Goal: Task Accomplishment & Management: Manage account settings

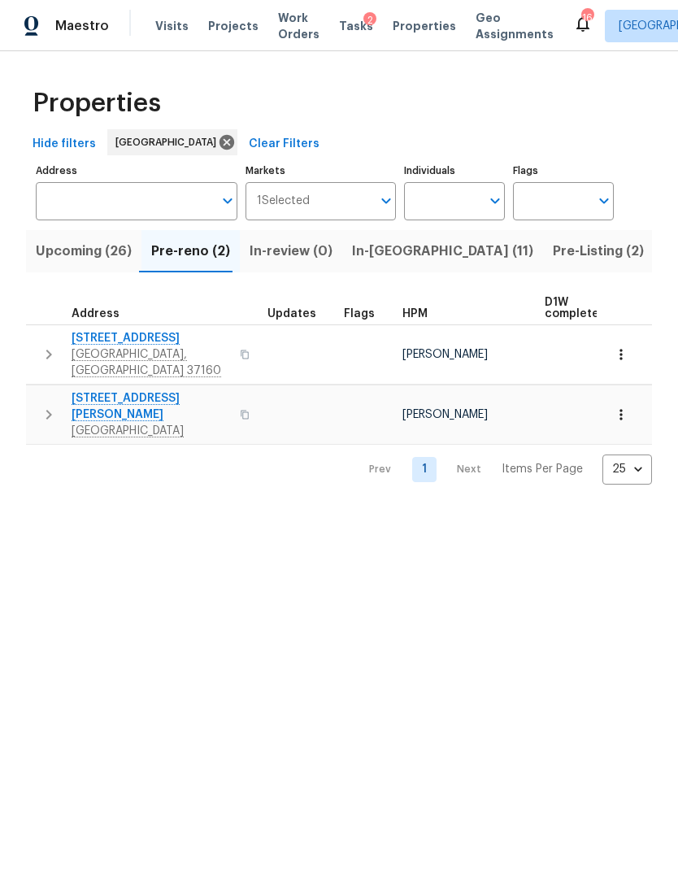
click at [377, 246] on span "In-[GEOGRAPHIC_DATA] (11)" at bounding box center [442, 251] width 181 height 23
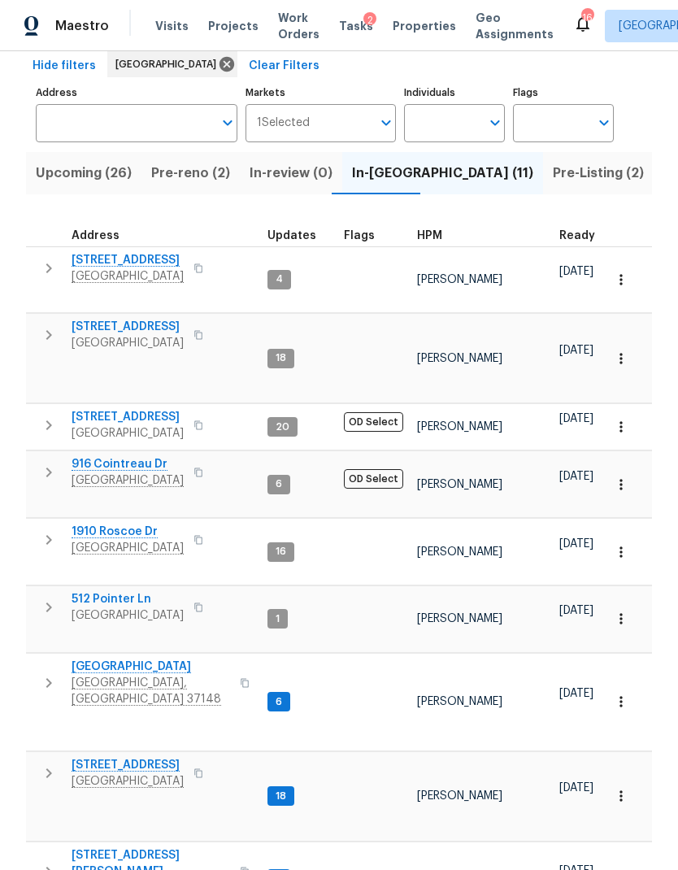
click at [168, 24] on span "Visits" at bounding box center [171, 26] width 33 height 16
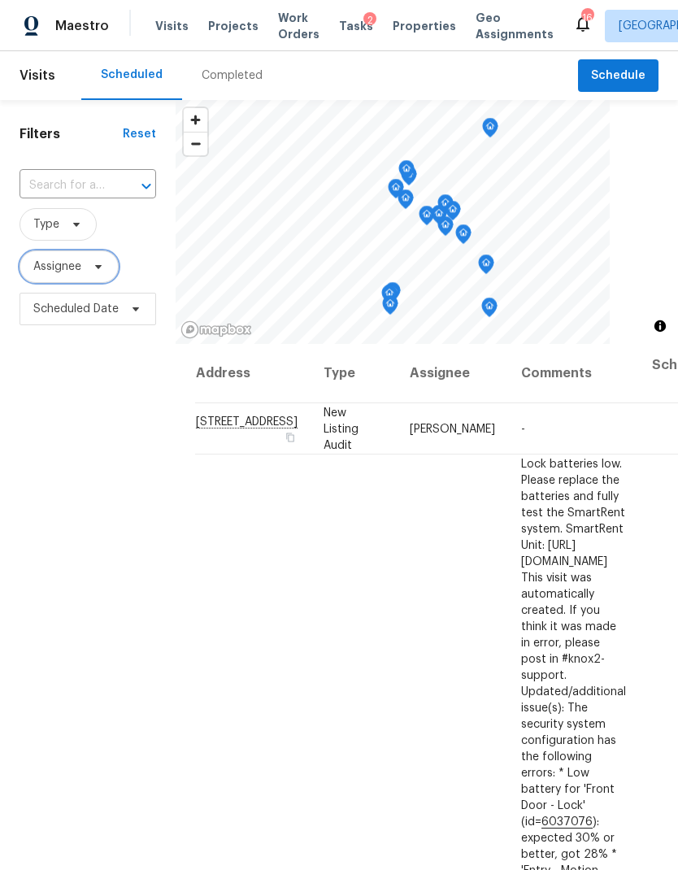
click at [103, 264] on icon at bounding box center [98, 266] width 13 height 13
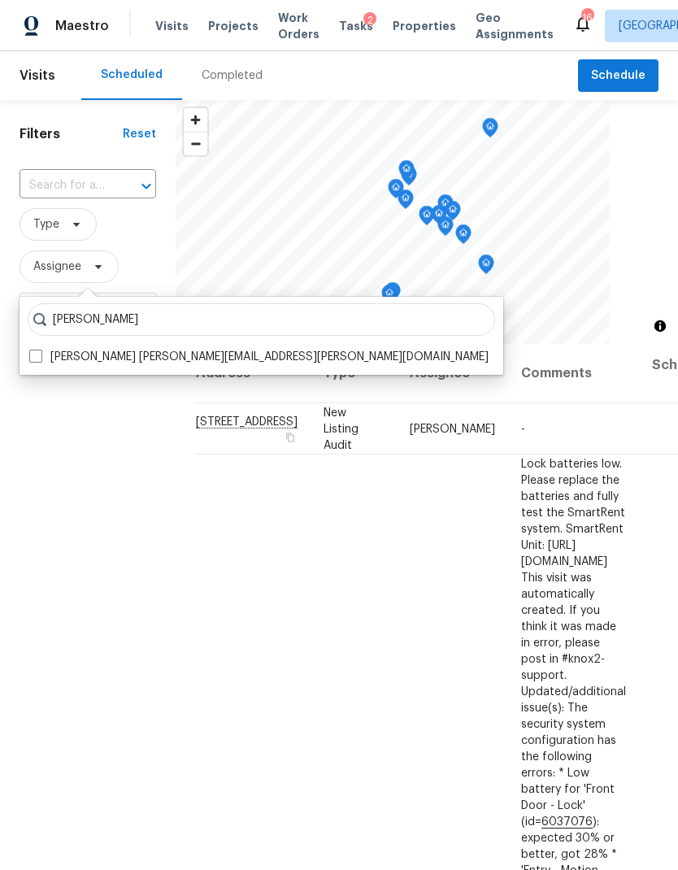
type input "[PERSON_NAME]"
click at [87, 363] on label "[PERSON_NAME] [PERSON_NAME][EMAIL_ADDRESS][PERSON_NAME][DOMAIN_NAME]" at bounding box center [258, 357] width 459 height 16
click at [40, 359] on input "[PERSON_NAME] [PERSON_NAME][EMAIL_ADDRESS][PERSON_NAME][DOMAIN_NAME]" at bounding box center [34, 354] width 11 height 11
checkbox input "true"
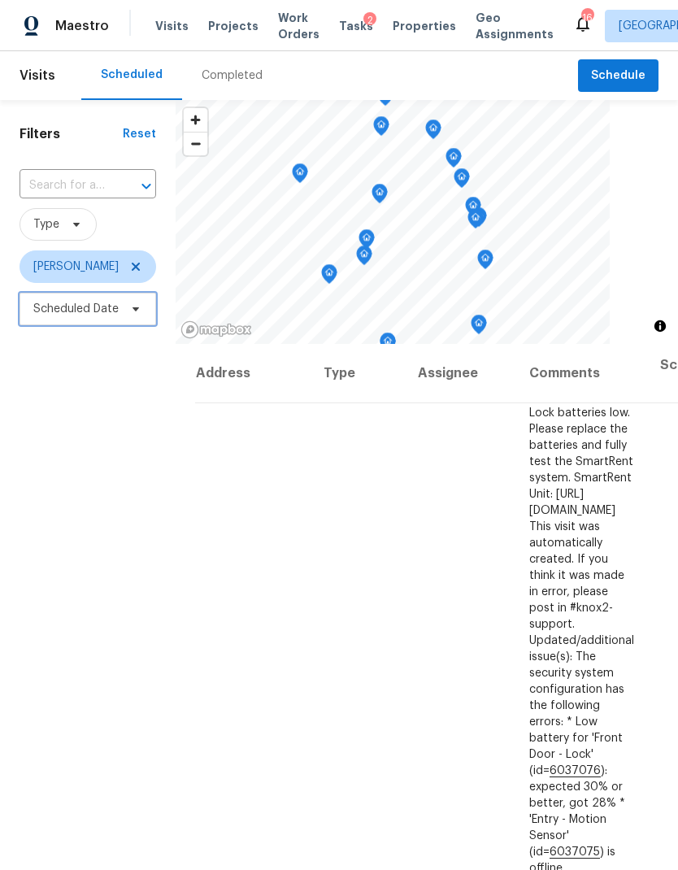
click at [33, 320] on span "Scheduled Date" at bounding box center [88, 309] width 137 height 33
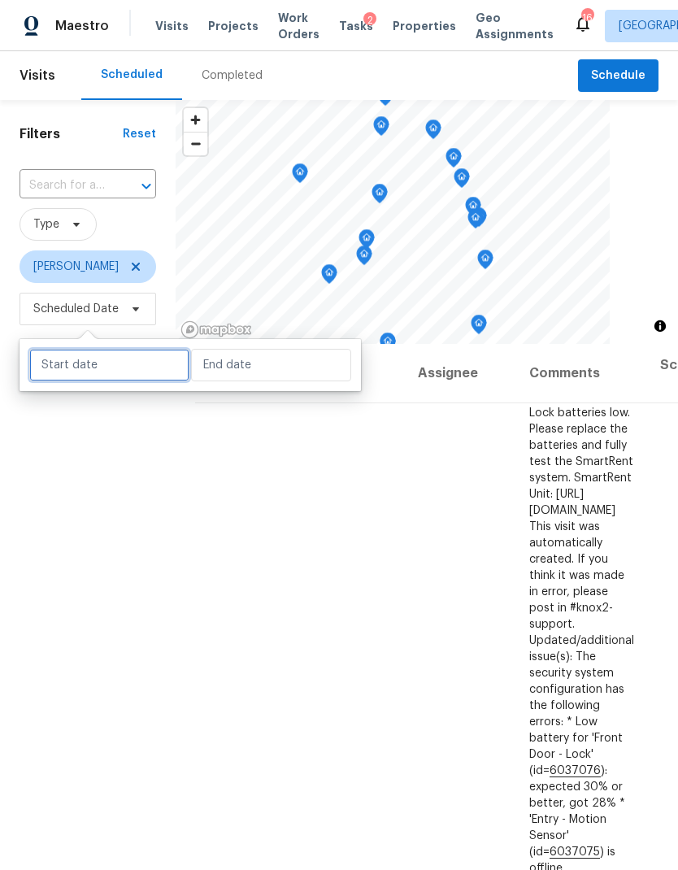
click at [59, 358] on input "text" at bounding box center [109, 365] width 160 height 33
select select "7"
select select "2025"
select select "8"
select select "2025"
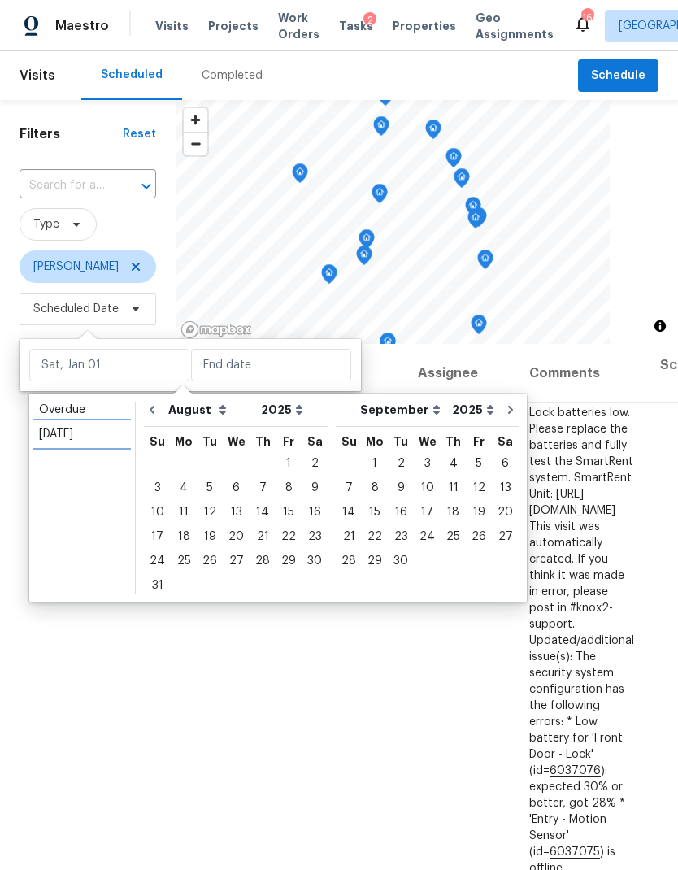
click at [57, 436] on div "[DATE]" at bounding box center [82, 434] width 86 height 16
type input "[DATE]"
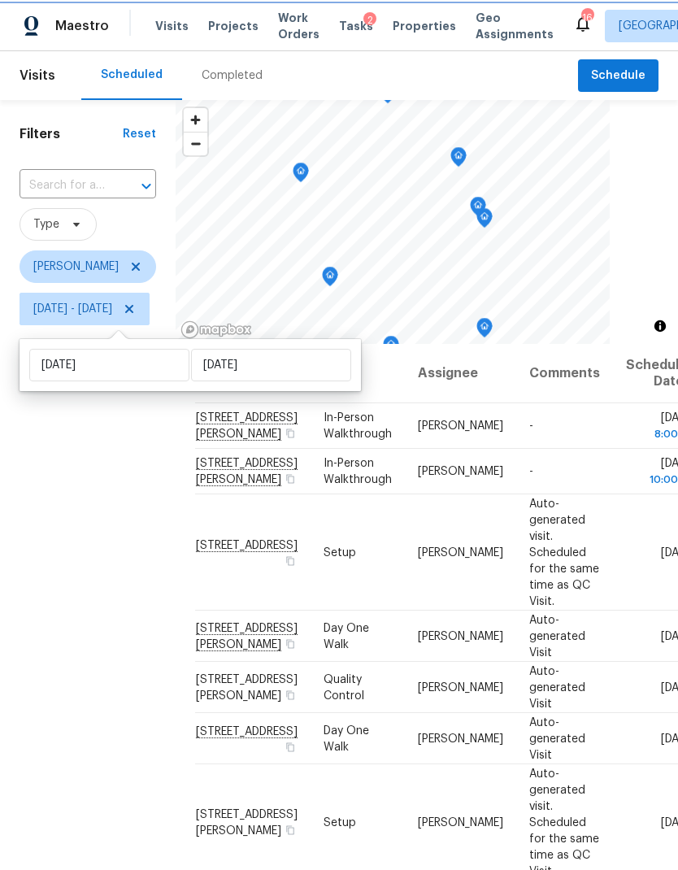
click at [461, 157] on icon "Map marker" at bounding box center [458, 156] width 5 height 4
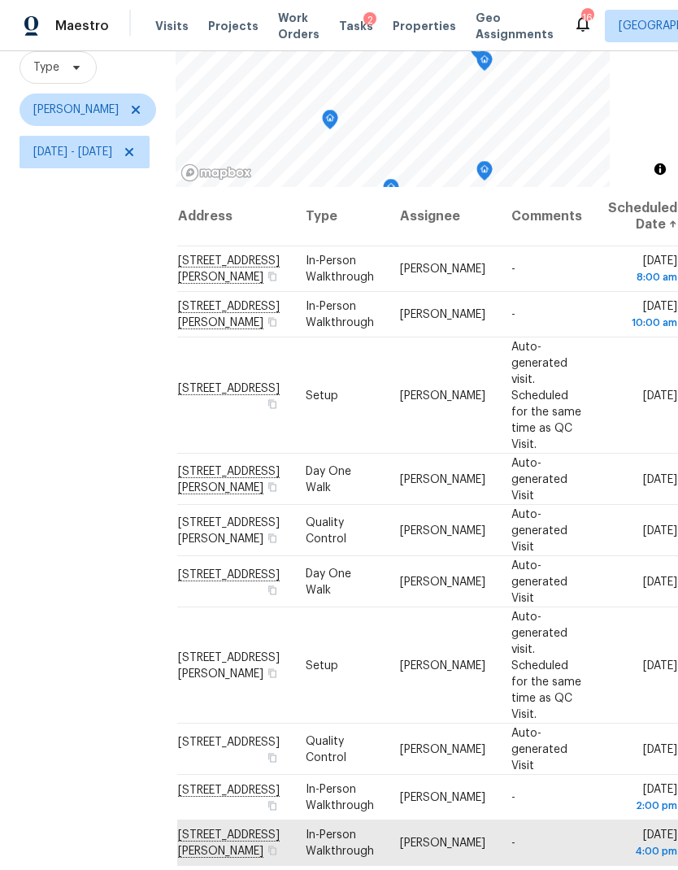
scroll to position [80, 20]
click at [0, 0] on icon at bounding box center [0, 0] width 0 height 0
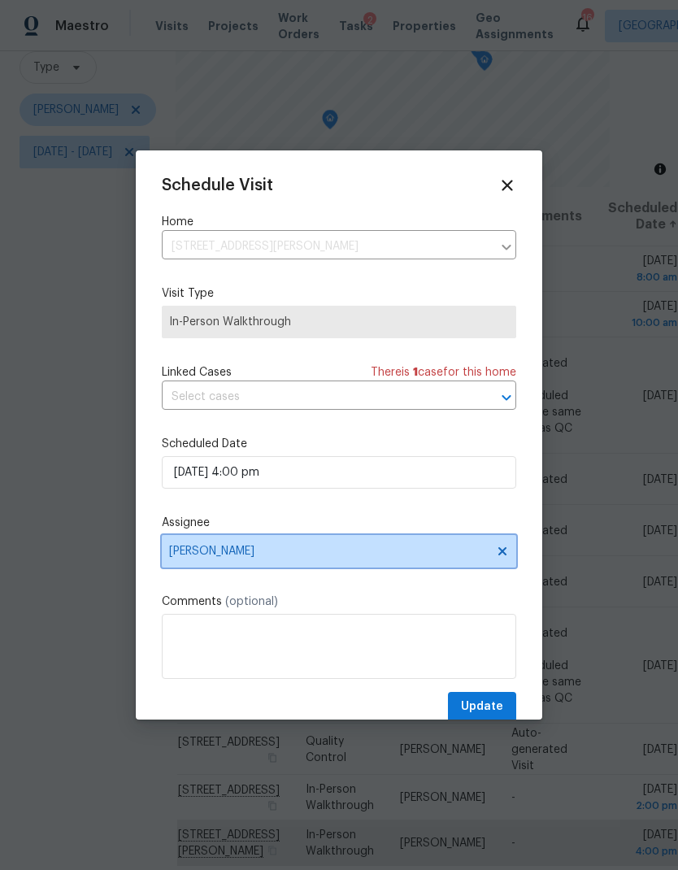
click at [399, 558] on span "[PERSON_NAME]" at bounding box center [328, 551] width 319 height 13
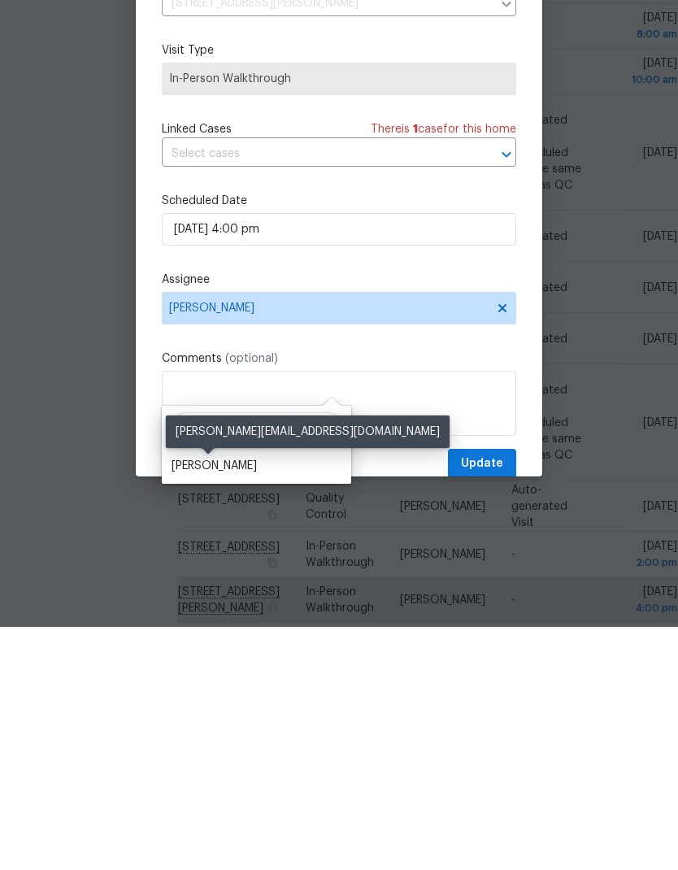
type input "Bria"
click at [211, 701] on div "[PERSON_NAME]" at bounding box center [214, 709] width 85 height 16
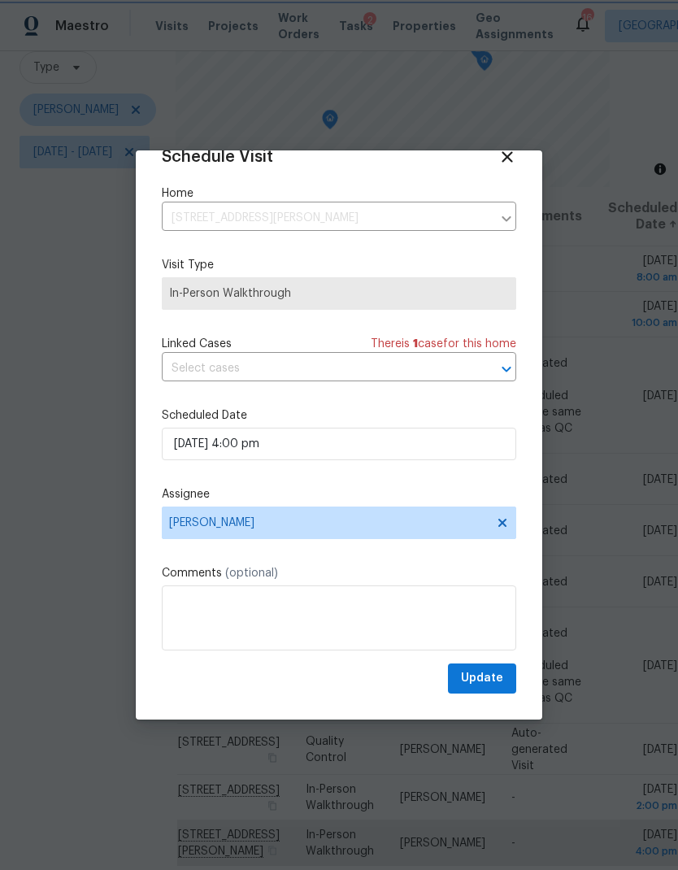
scroll to position [32, 0]
click at [467, 670] on span "Update" at bounding box center [482, 678] width 42 height 20
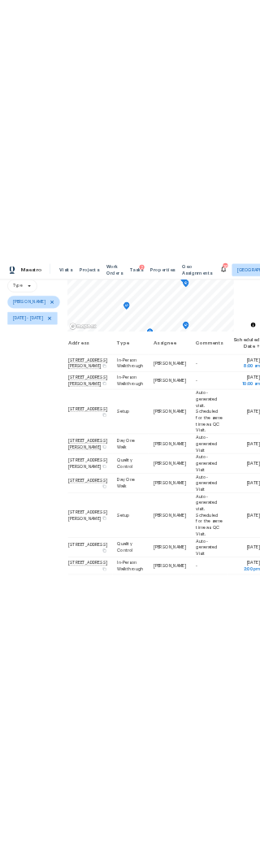
scroll to position [0, 0]
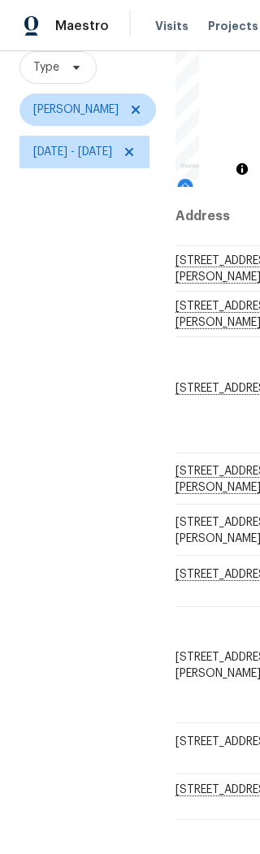
click at [108, 438] on div "Filters Reset ​ Type [PERSON_NAME] [DATE] - [DATE]" at bounding box center [88, 407] width 176 height 928
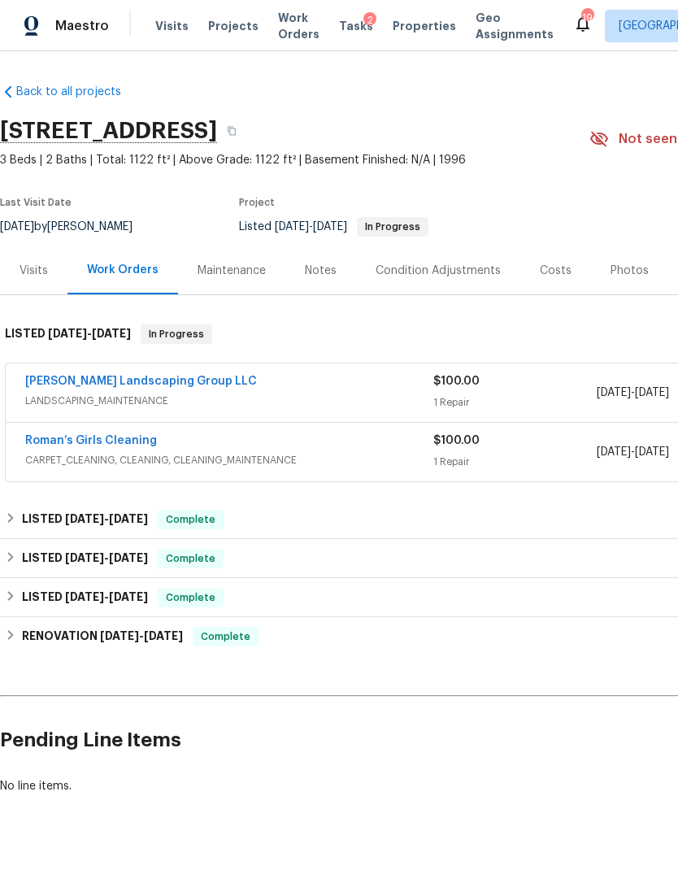
click at [141, 377] on link "Sandoval Landscaping Group LLC" at bounding box center [141, 381] width 232 height 11
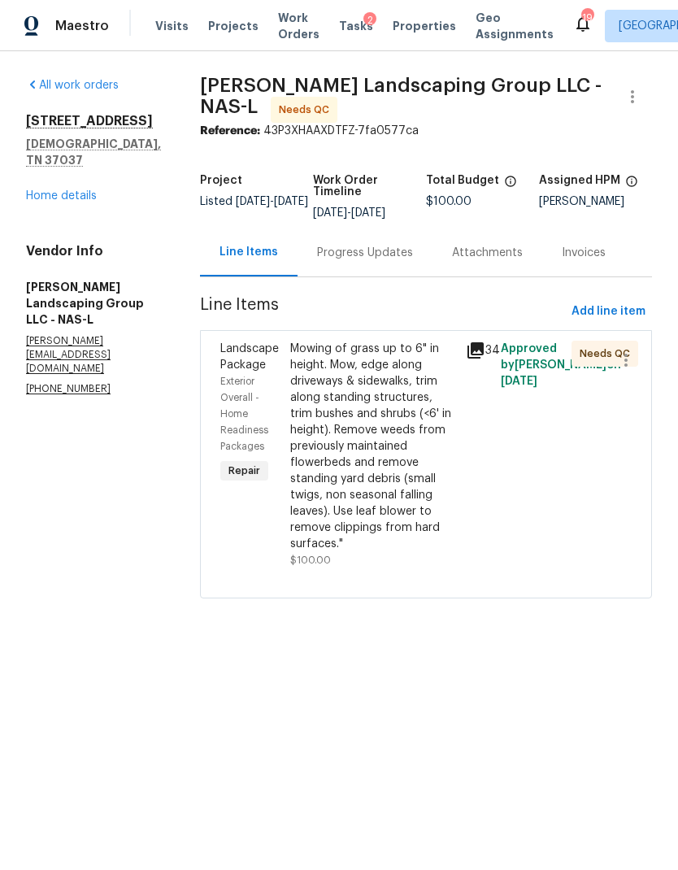
click at [424, 563] on div "Mowing of grass up to 6" in height. Mow, edge along driveways & sidewalks, trim…" at bounding box center [373, 455] width 166 height 228
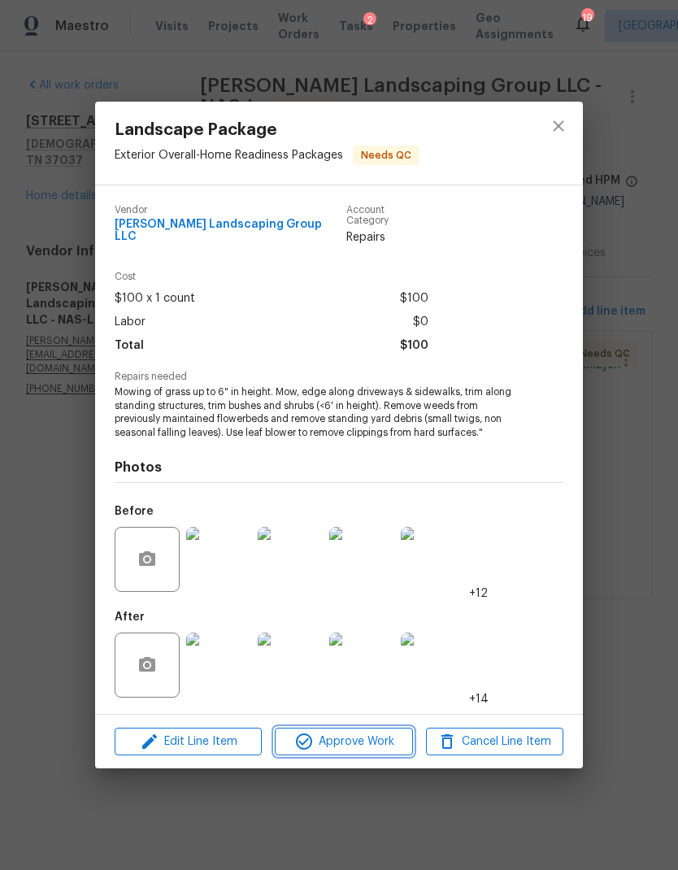
click at [373, 732] on span "Approve Work" at bounding box center [344, 742] width 128 height 20
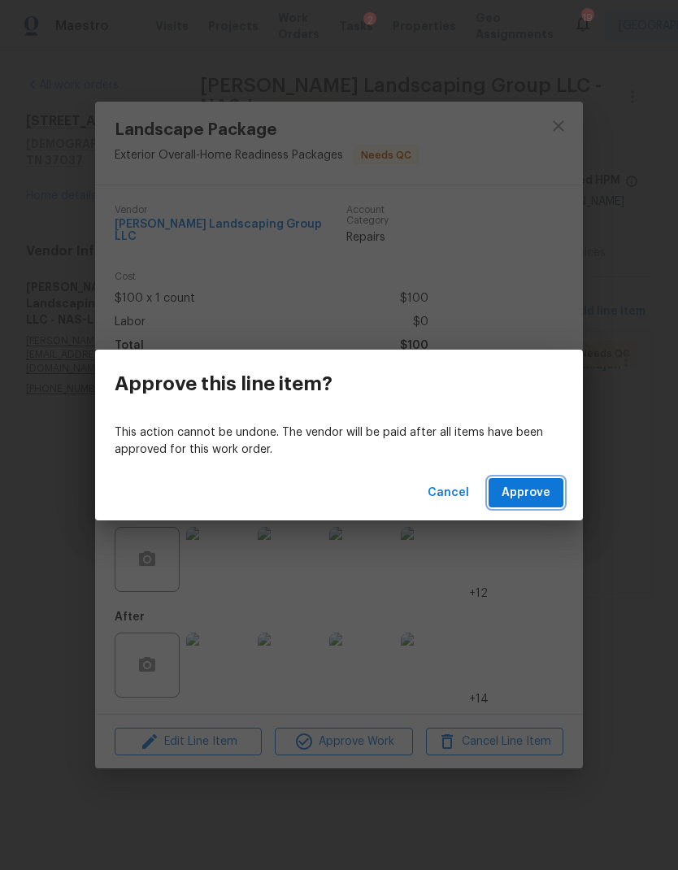
click at [529, 501] on span "Approve" at bounding box center [526, 493] width 49 height 20
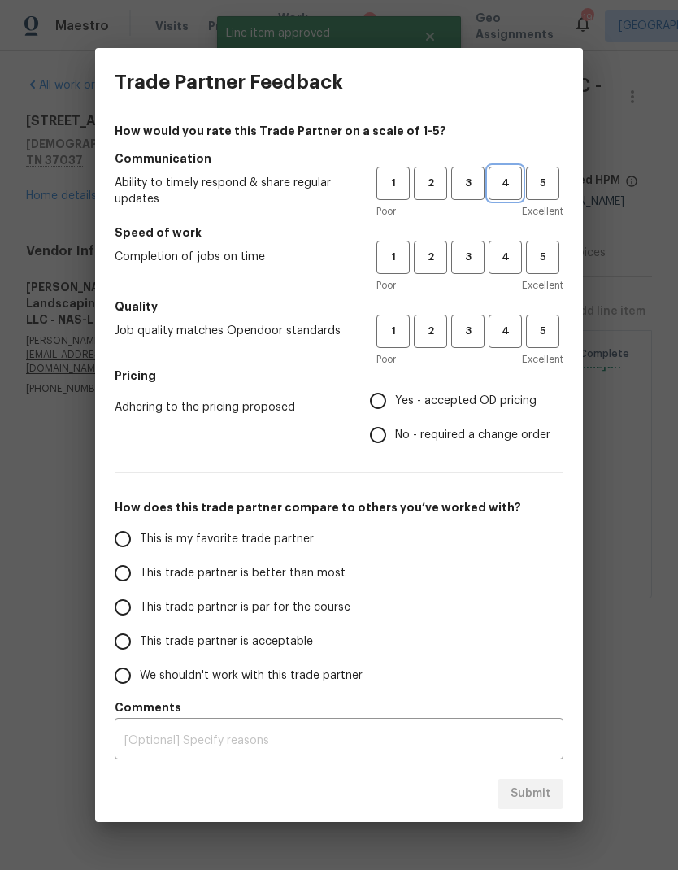
click at [500, 178] on span "4" at bounding box center [505, 183] width 30 height 19
click at [507, 260] on span "4" at bounding box center [505, 257] width 30 height 19
click at [510, 341] on button "4" at bounding box center [505, 331] width 33 height 33
click at [429, 408] on span "Yes - accepted OD pricing" at bounding box center [465, 401] width 141 height 17
click at [395, 408] on input "Yes - accepted OD pricing" at bounding box center [378, 401] width 34 height 34
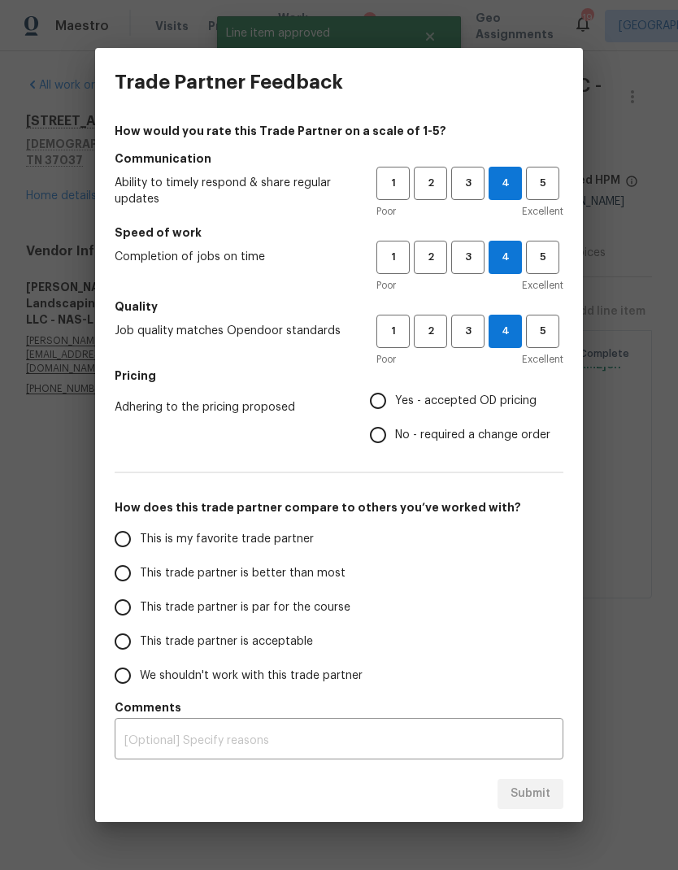
radio input "true"
click at [279, 569] on span "This trade partner is better than most" at bounding box center [243, 573] width 206 height 17
click at [140, 569] on input "This trade partner is better than most" at bounding box center [123, 573] width 34 height 34
click at [537, 786] on span "Submit" at bounding box center [531, 794] width 40 height 20
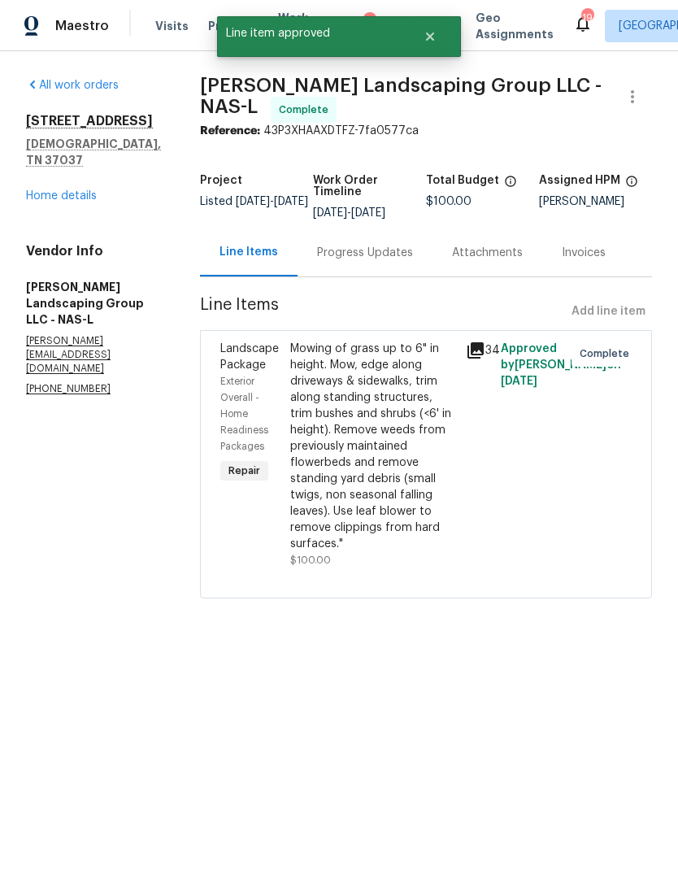
radio input "true"
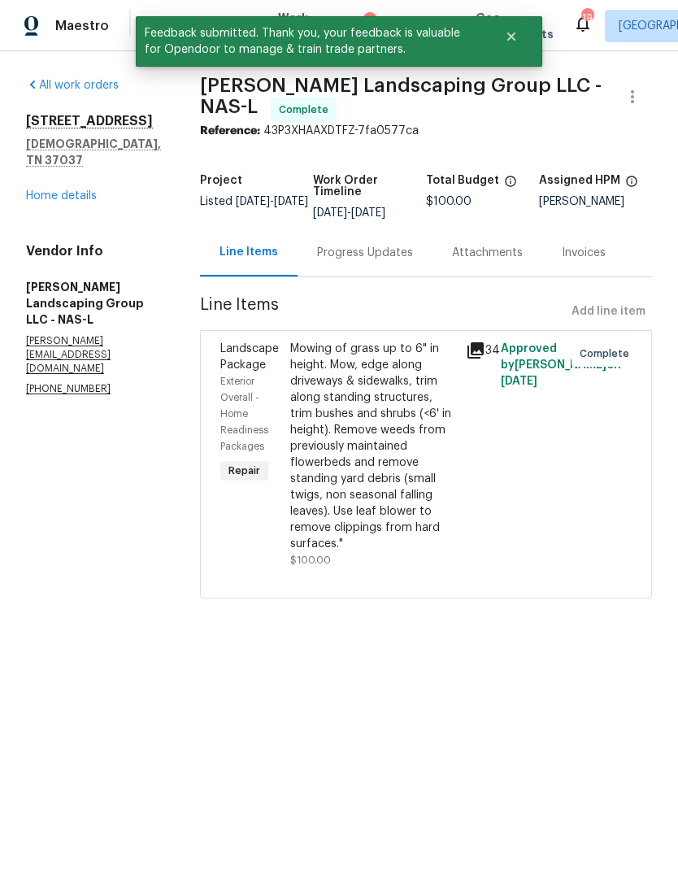
click at [61, 211] on div "All work orders 1608 Rock Springs Midland Rd Christiana, TN 37037 Home details …" at bounding box center [93, 237] width 135 height 320
click at [59, 210] on div "All work orders 1608 Rock Springs Midland Rd Christiana, TN 37037 Home details …" at bounding box center [93, 237] width 135 height 320
click at [76, 198] on link "Home details" at bounding box center [61, 195] width 71 height 11
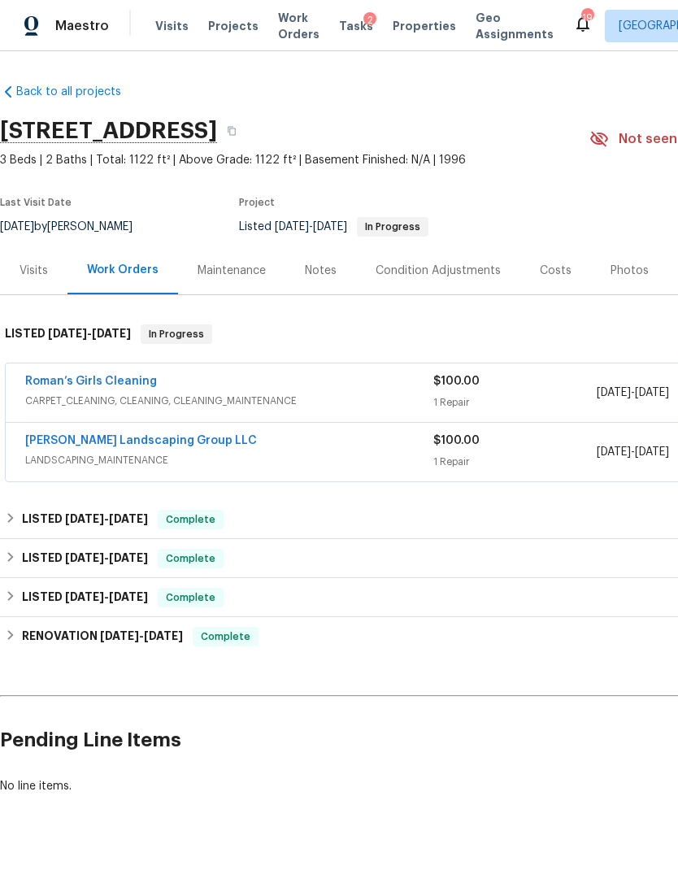
click at [111, 384] on link "Roman’s Girls Cleaning" at bounding box center [91, 381] width 132 height 11
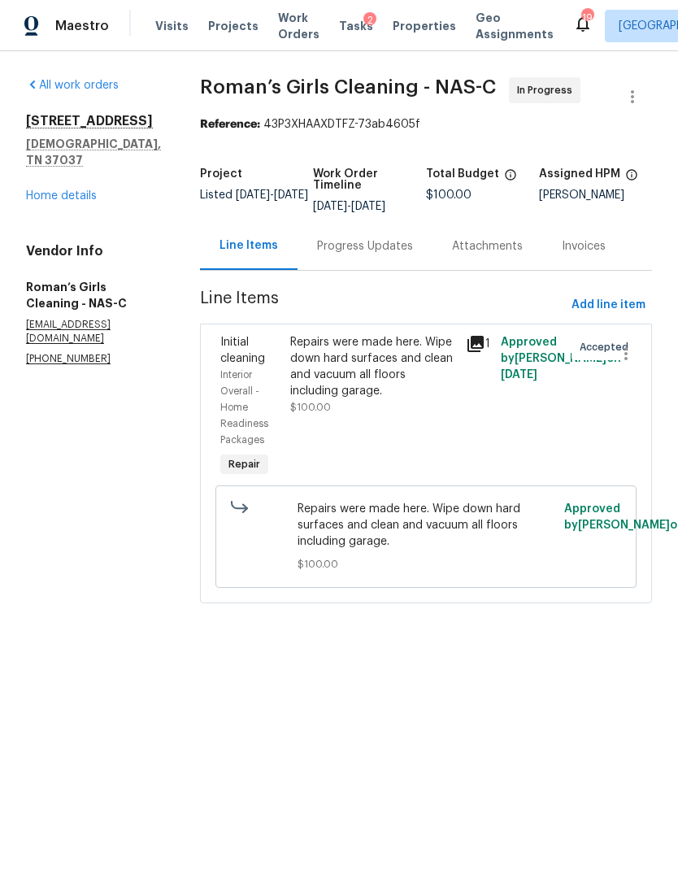
click at [62, 201] on link "Home details" at bounding box center [61, 195] width 71 height 11
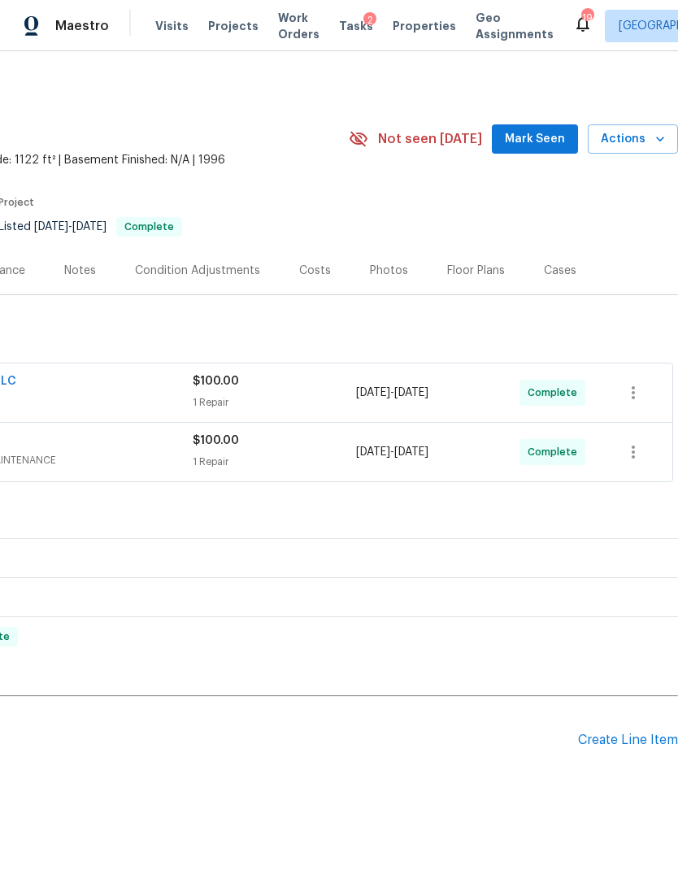
scroll to position [0, 241]
click at [372, 272] on div "Photos" at bounding box center [389, 271] width 38 height 16
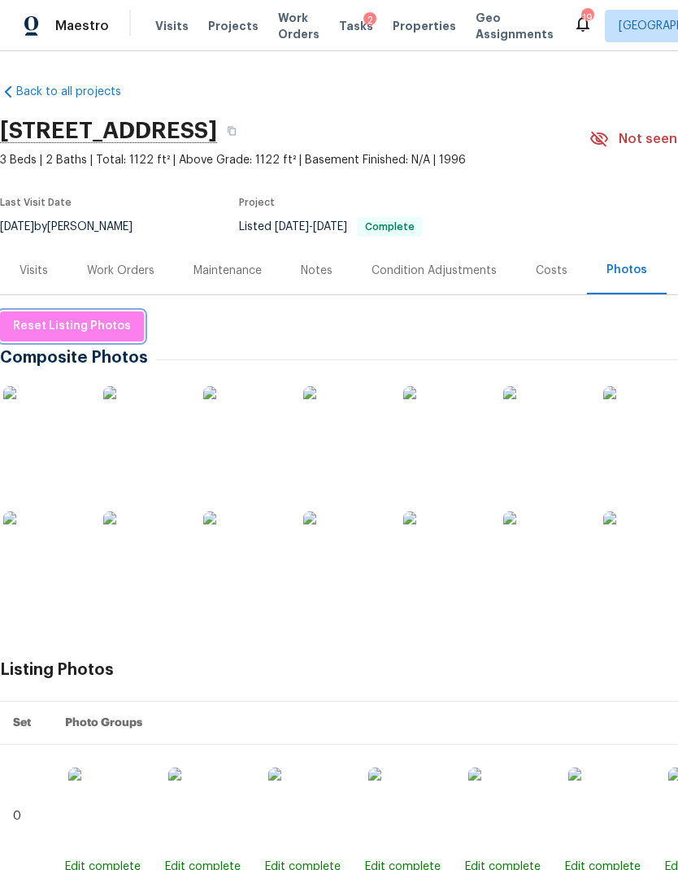
click at [88, 315] on button "Reset Listing Photos" at bounding box center [72, 326] width 144 height 30
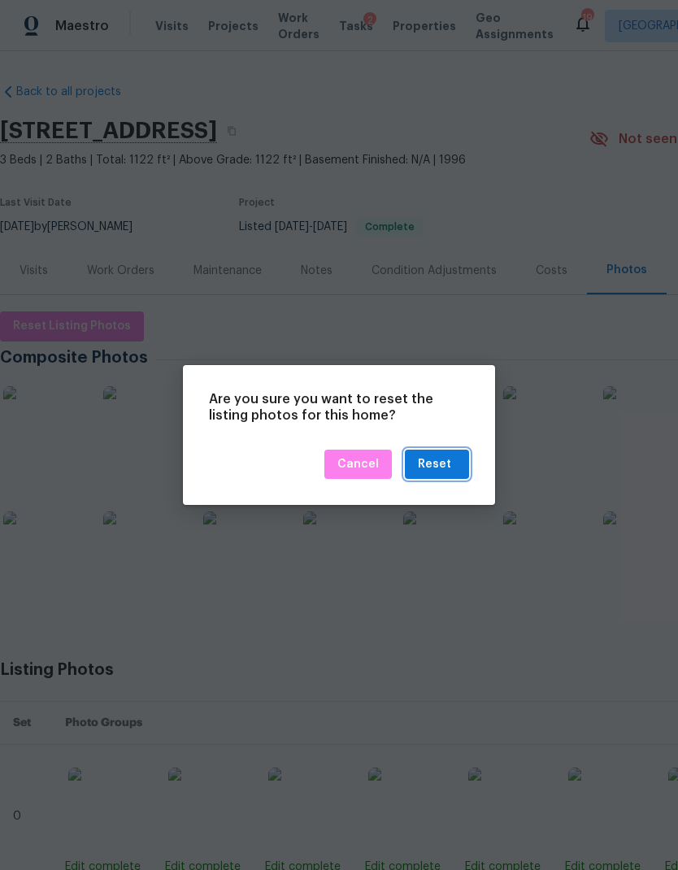
click at [435, 472] on div "Reset" at bounding box center [434, 464] width 33 height 20
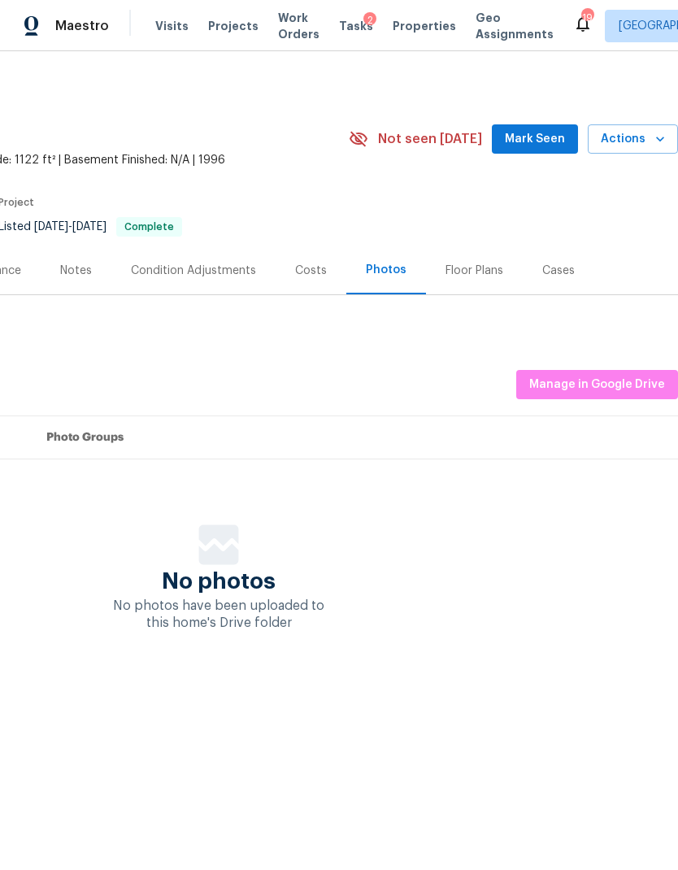
scroll to position [0, 241]
click at [598, 385] on span "Manage in Google Drive" at bounding box center [597, 385] width 136 height 20
click at [583, 538] on div "No photos No photos have been uploaded to this home's Drive folder" at bounding box center [218, 577] width 919 height 107
click at [634, 380] on span "Manage in Google Drive" at bounding box center [597, 385] width 136 height 20
